Goal: Task Accomplishment & Management: Manage account settings

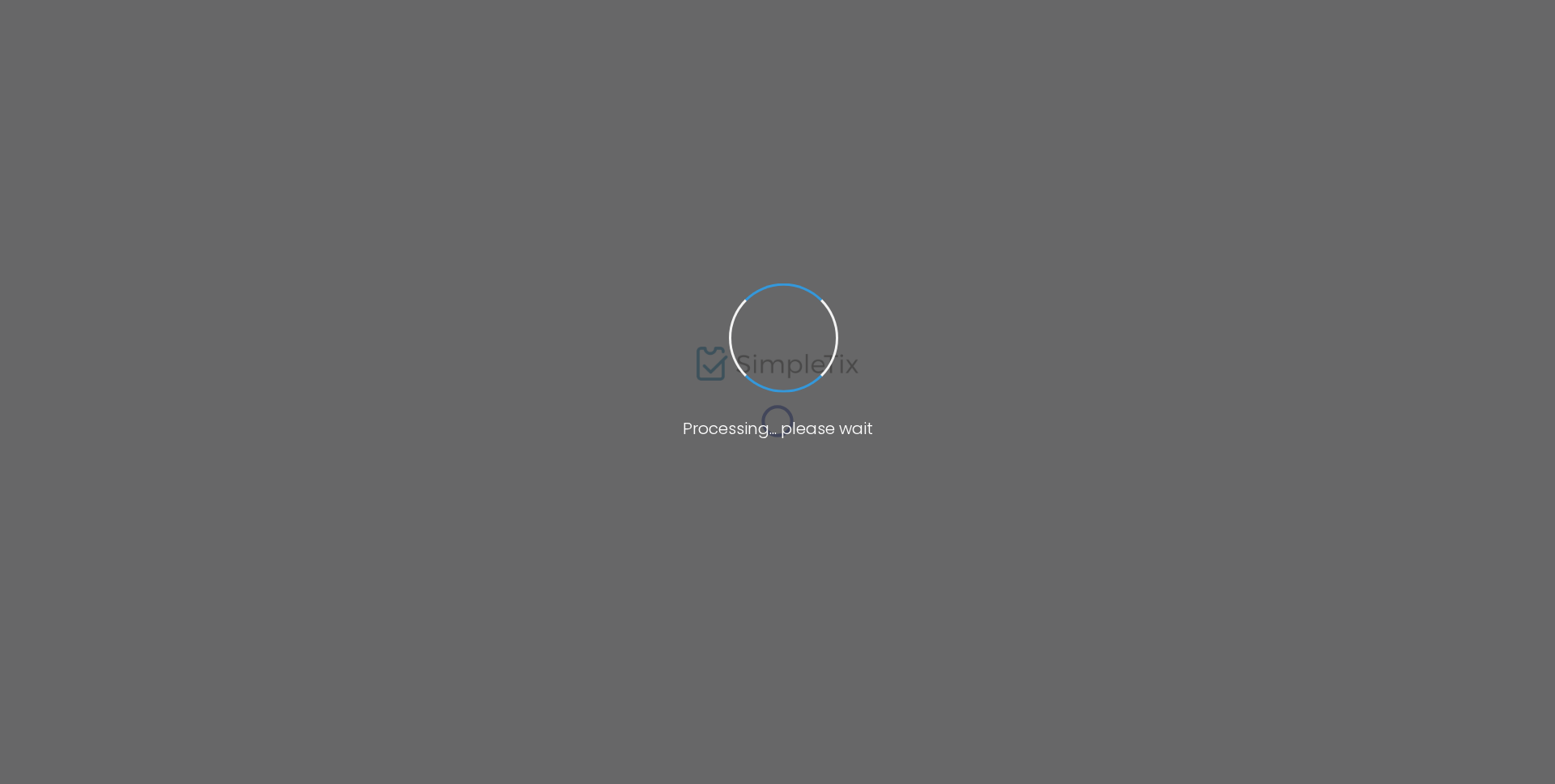
type input "By Invitation Only - Raising Confident Kids: Pastors & Community Leaders 4pm Se…"
type textarea "This FREE session is designed to support ministers and community leaders as the…"
type input "Register Now"
checkbox input "true"
type input "Center for [DEMOGRAPHIC_DATA] Worldview"
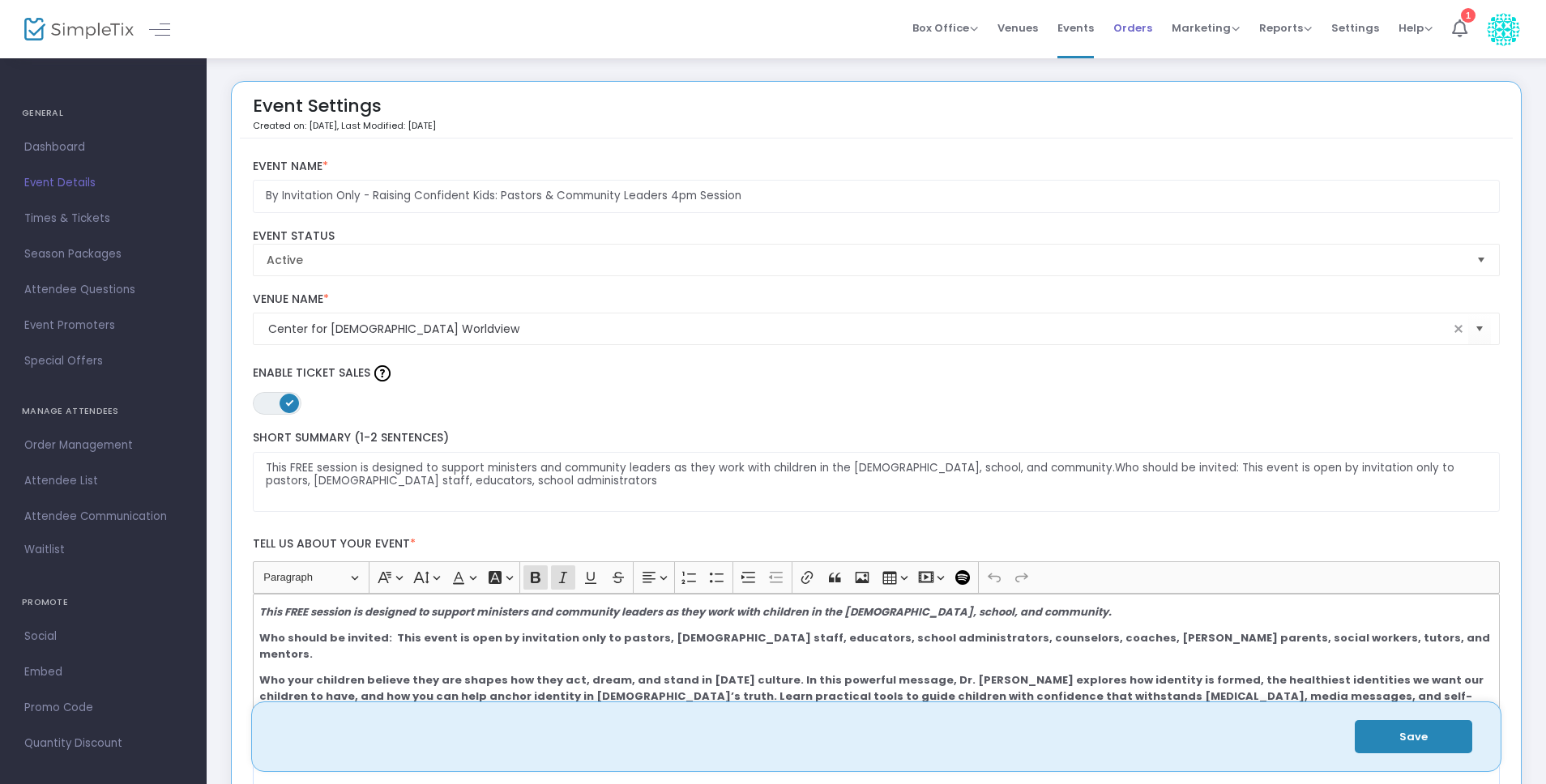
click at [1142, 26] on span "Orders" at bounding box center [1133, 28] width 39 height 42
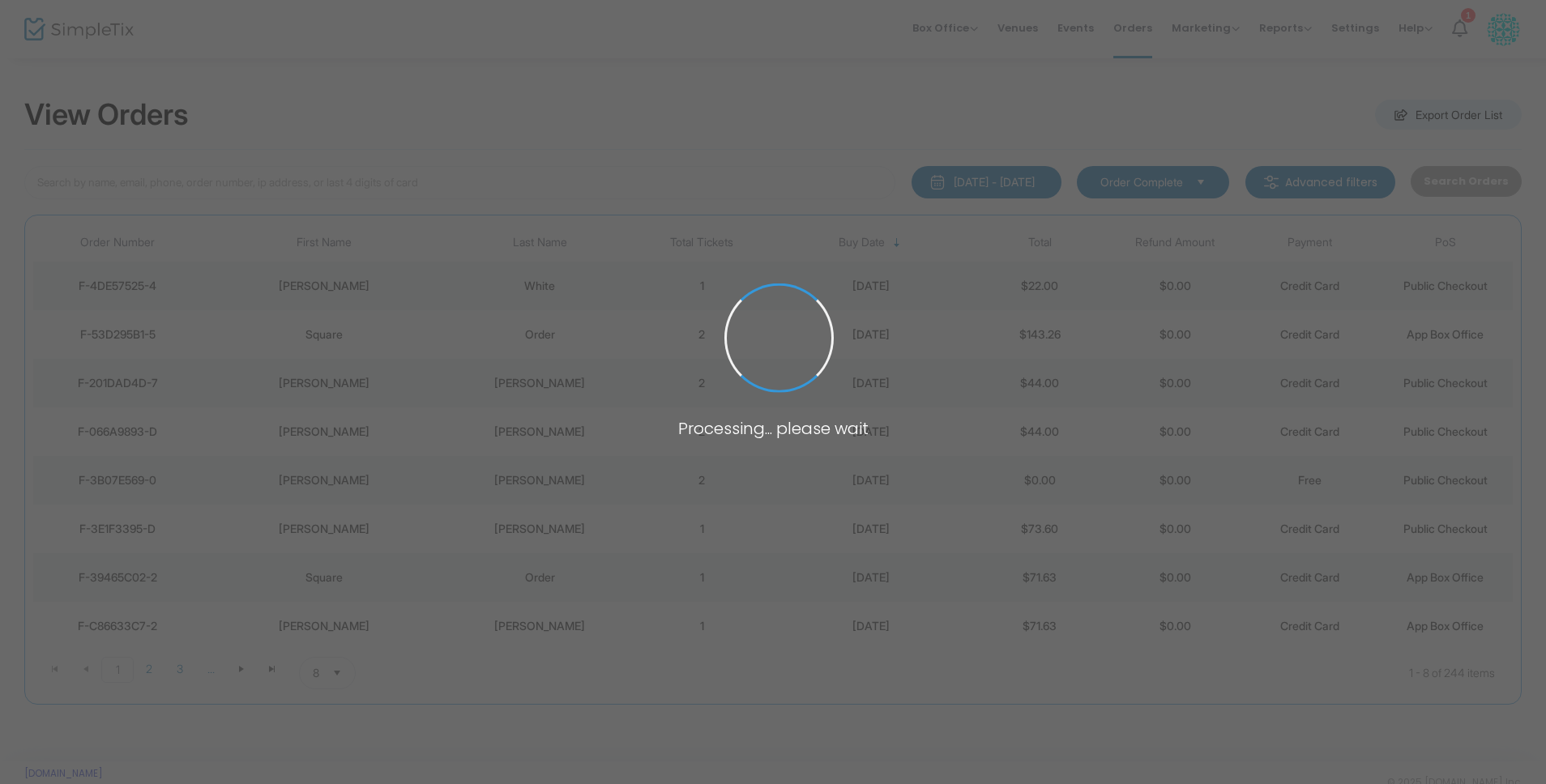
click at [1093, 26] on span at bounding box center [773, 392] width 1546 height 784
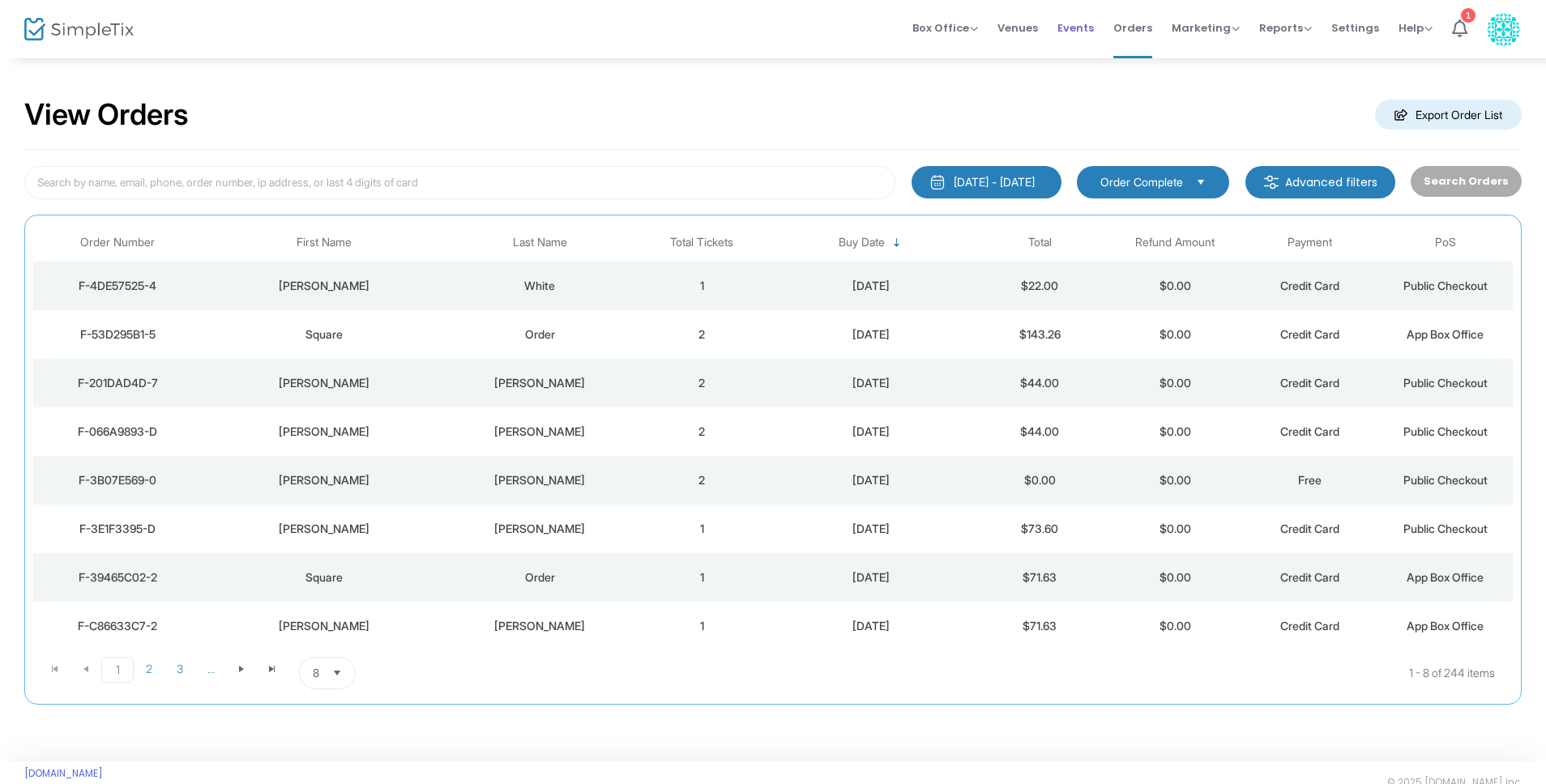
click at [1090, 27] on span "Events" at bounding box center [1075, 28] width 37 height 42
